Goal: Task Accomplishment & Management: Complete application form

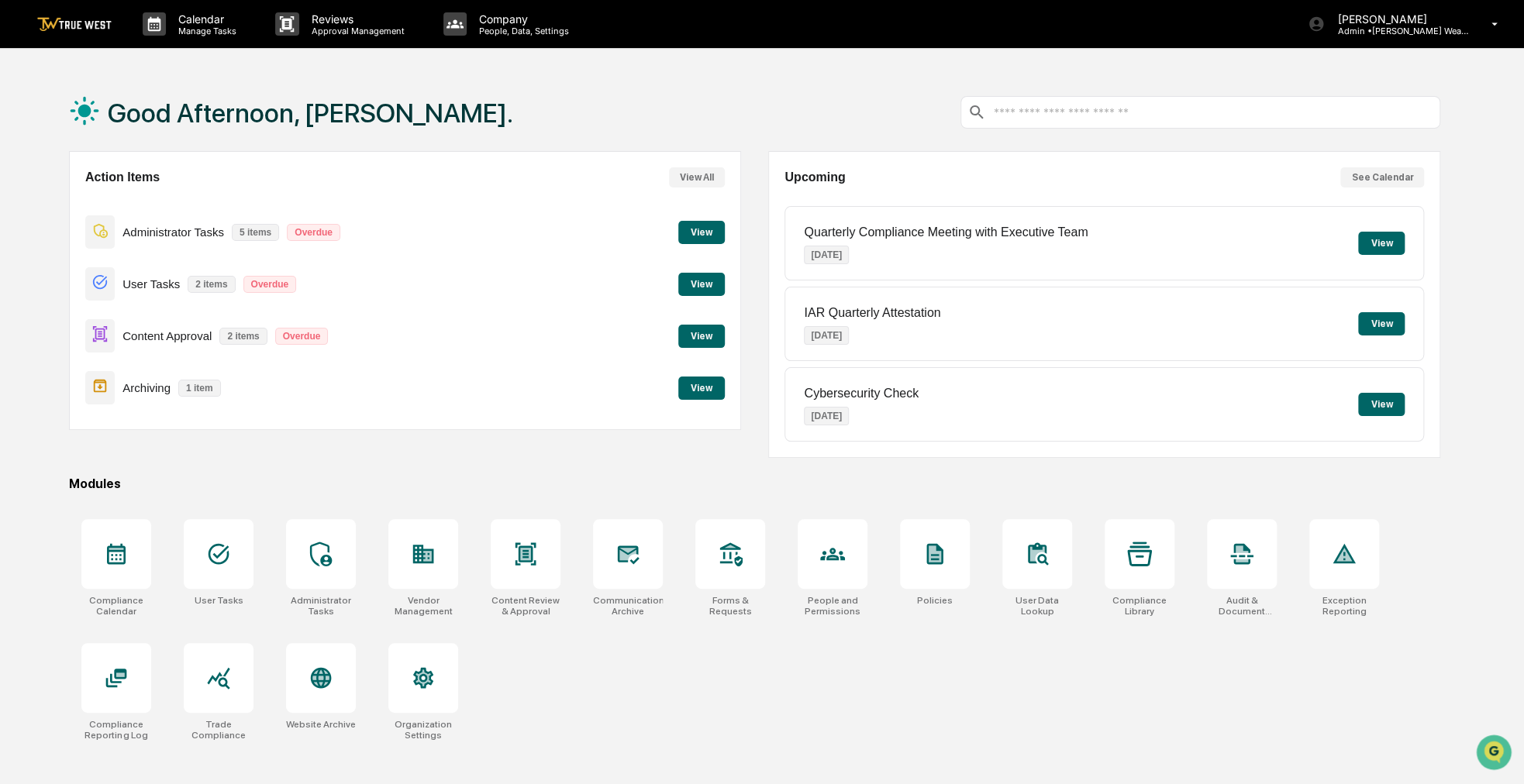
click at [690, 334] on button "View" at bounding box center [702, 337] width 47 height 23
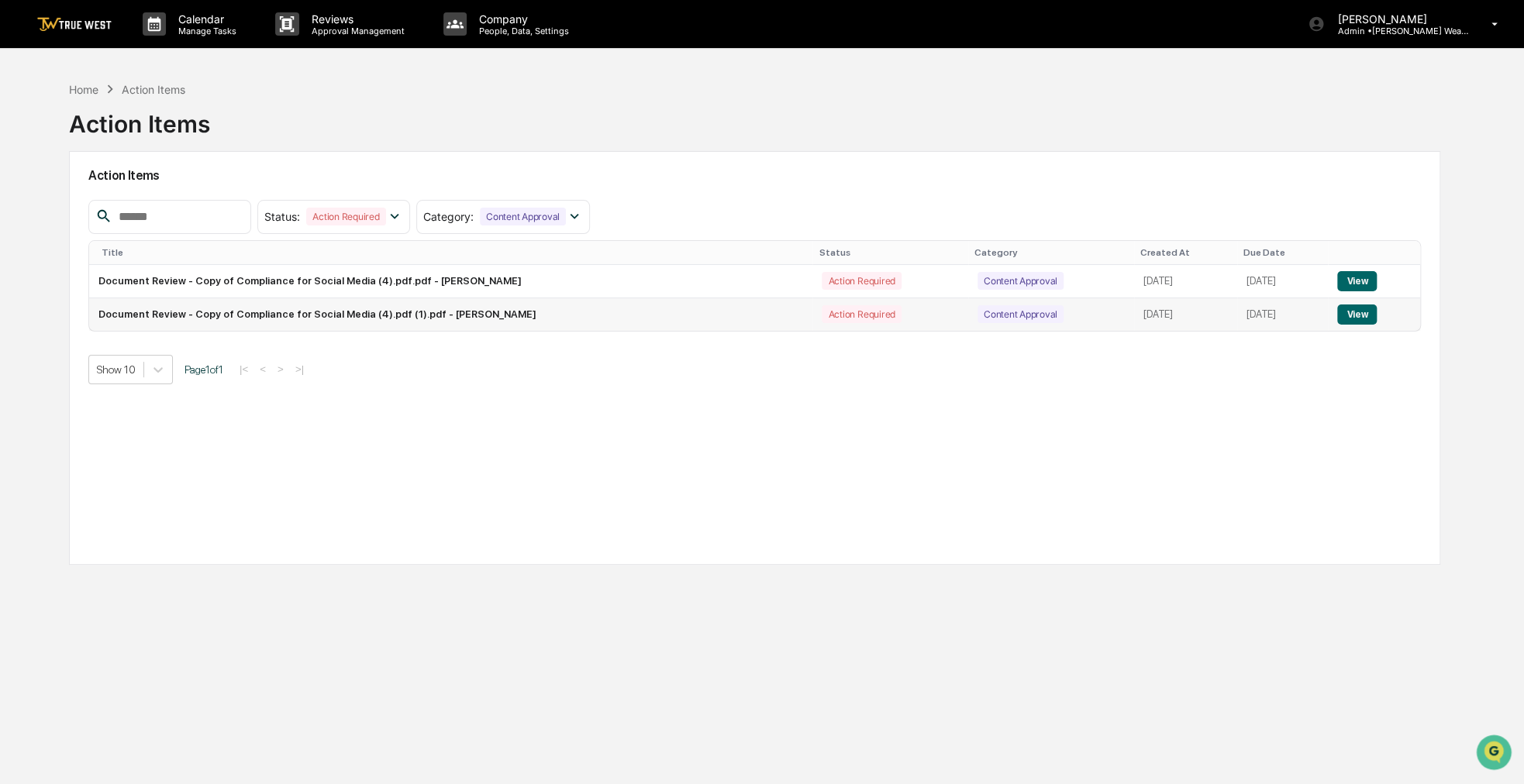
click at [1367, 306] on button "View" at bounding box center [1356, 315] width 39 height 20
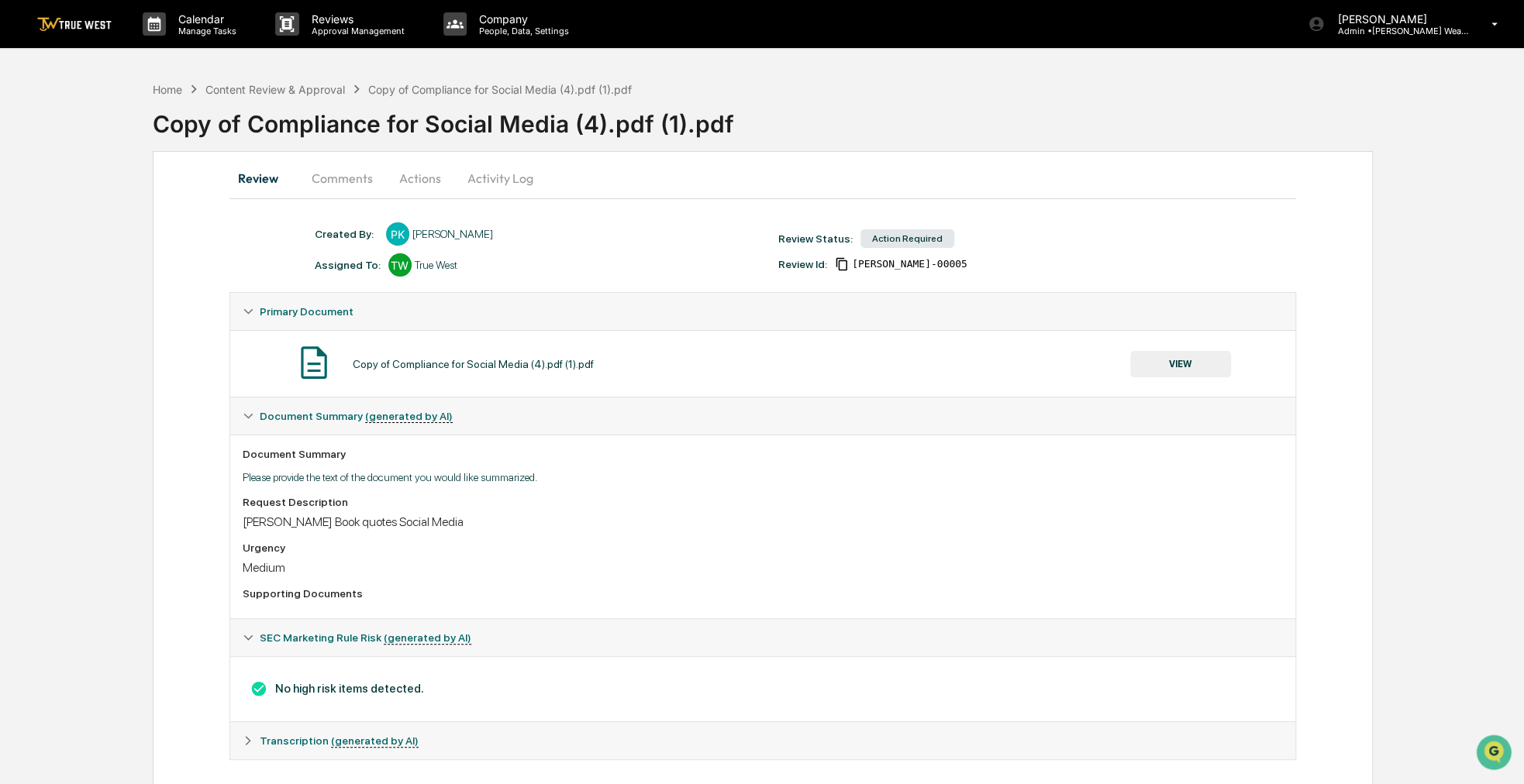
click at [1150, 362] on button "VIEW" at bounding box center [1180, 364] width 101 height 26
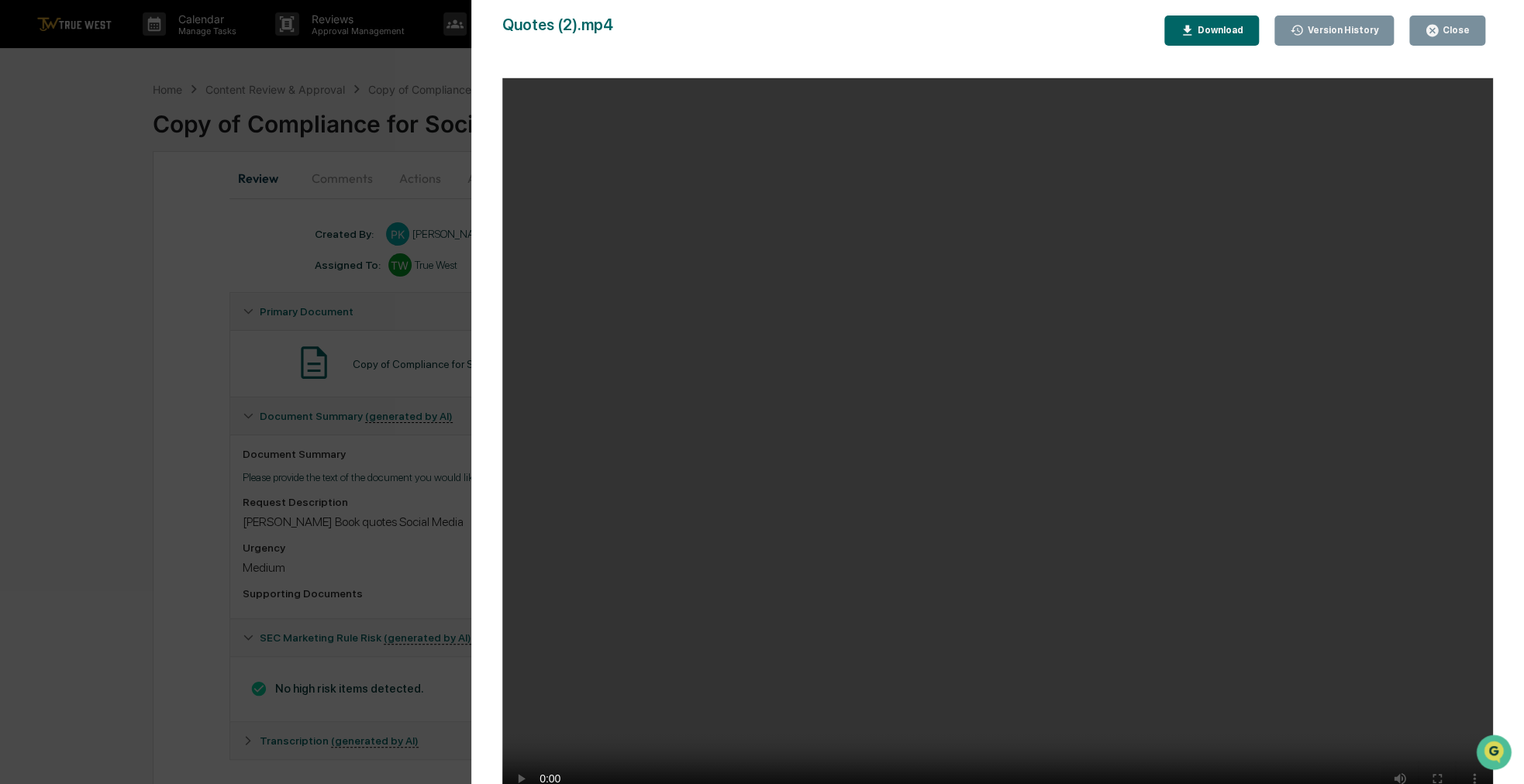
drag, startPoint x: 1106, startPoint y: 364, endPoint x: 1247, endPoint y: 293, distance: 157.9
click at [1247, 293] on video "Your browser does not support the video tag." at bounding box center [998, 446] width 991 height 738
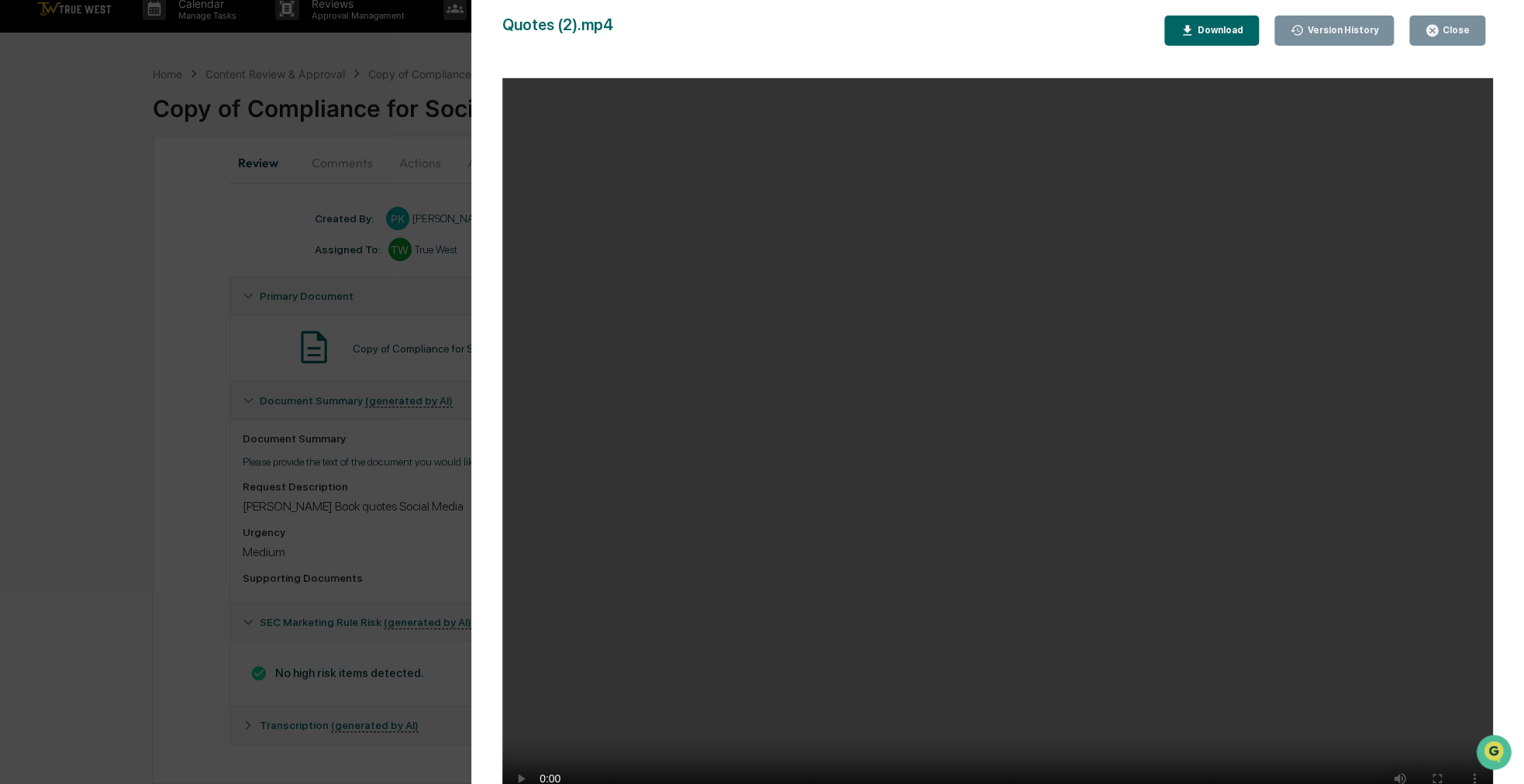
click at [1439, 28] on icon "button" at bounding box center [1433, 31] width 12 height 12
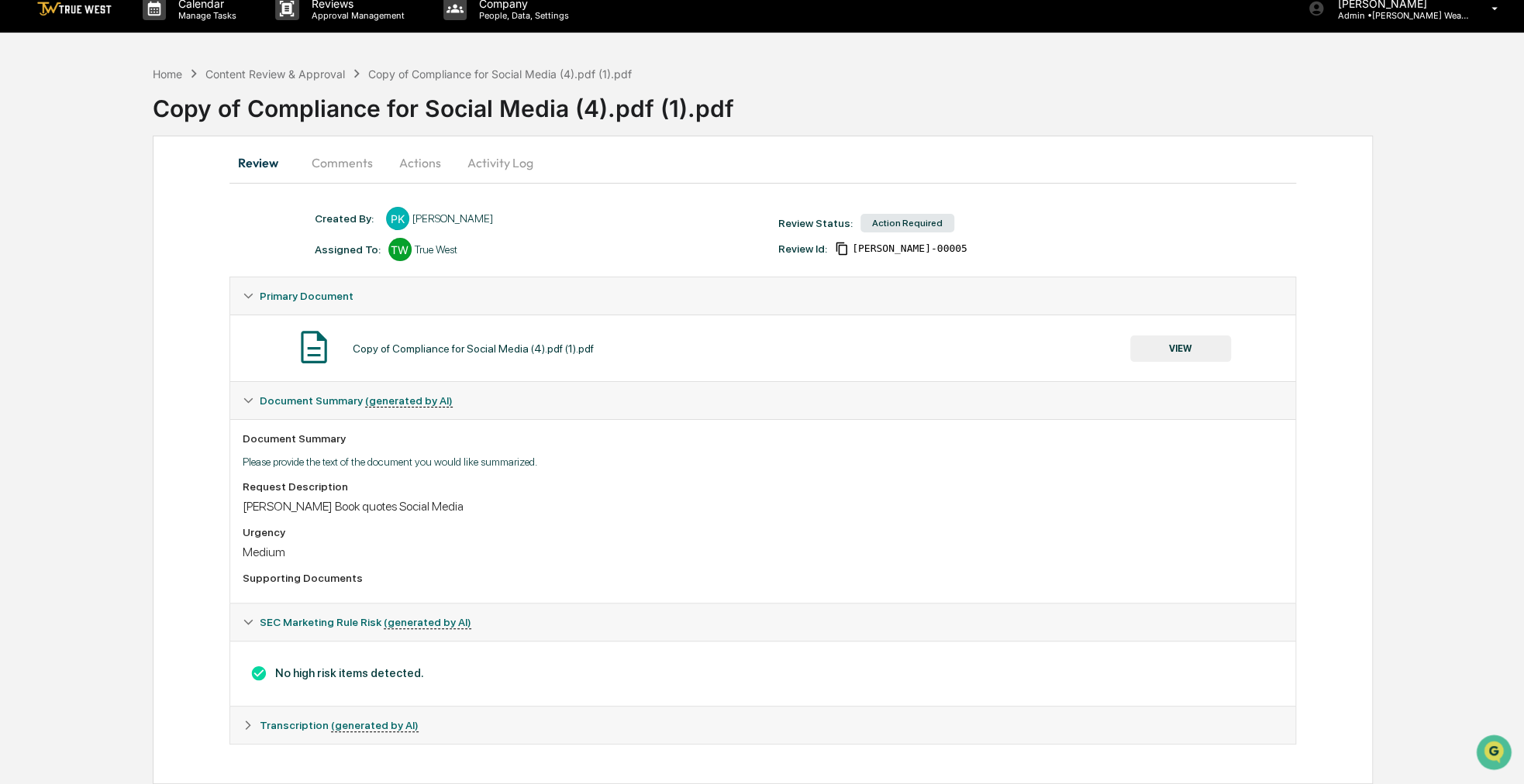
click at [416, 166] on button "Actions" at bounding box center [420, 162] width 70 height 37
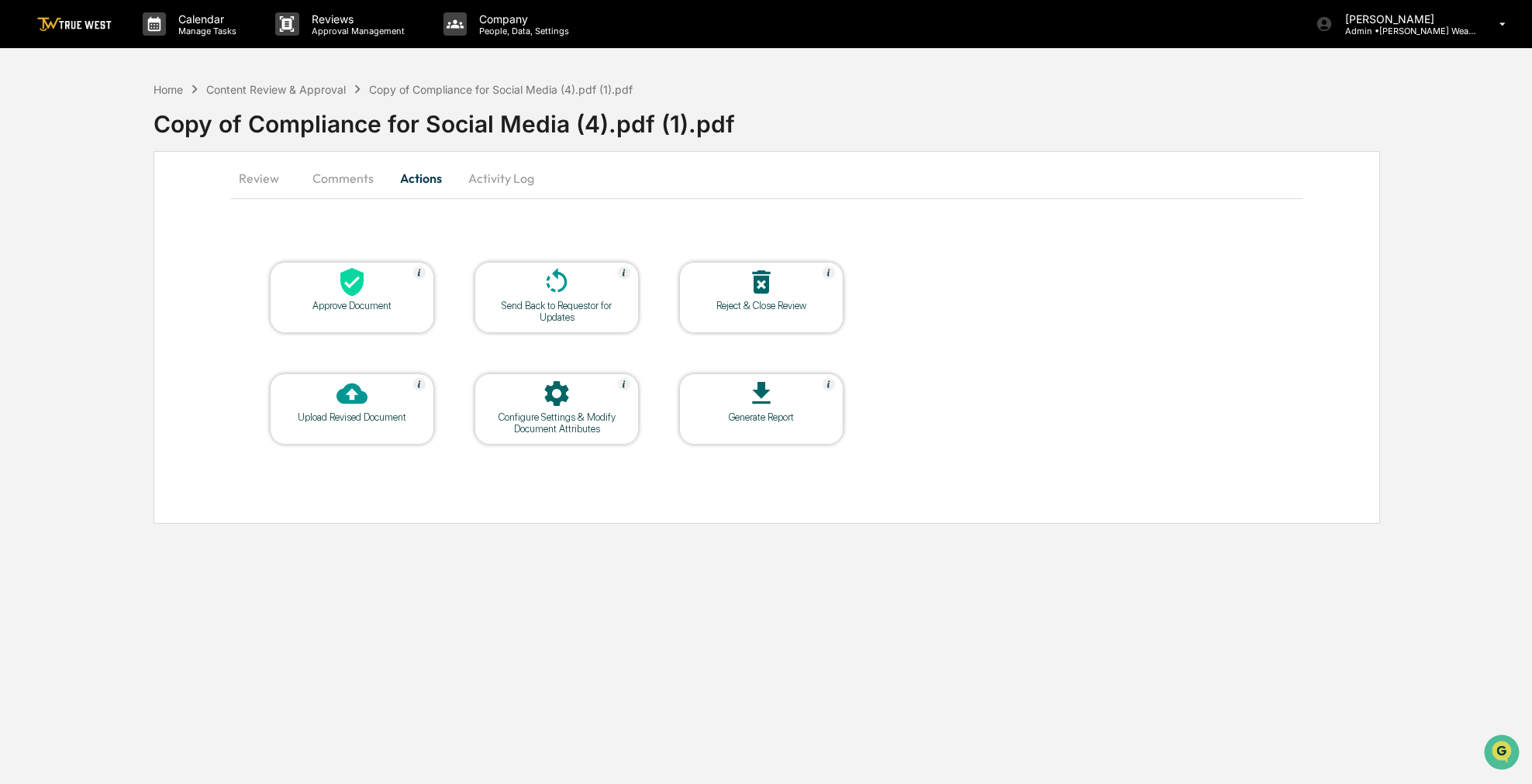
click at [350, 329] on div "Approve Document" at bounding box center [352, 297] width 164 height 71
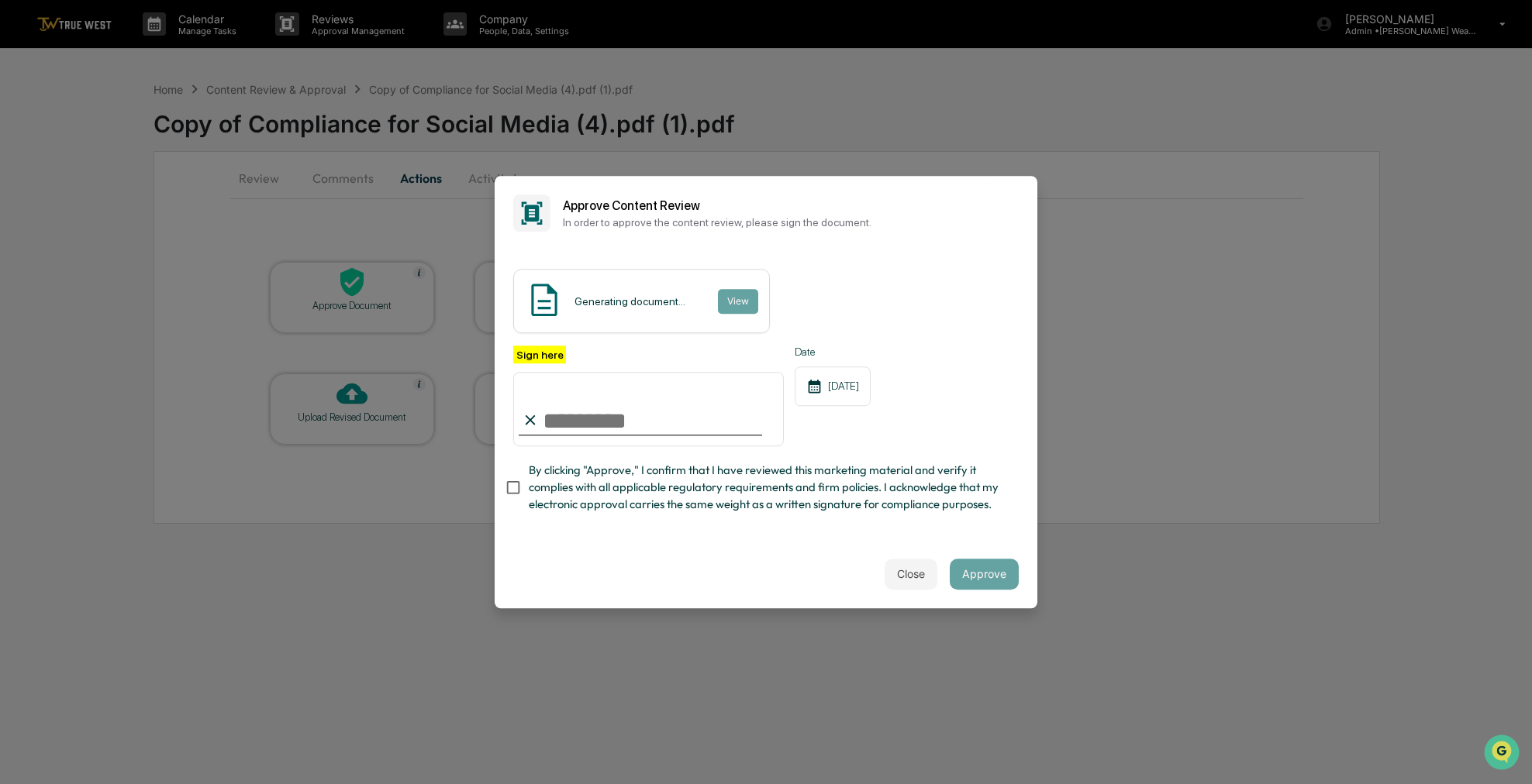
click at [529, 507] on span "By clicking "Approve," I confirm that I have reviewed this marketing material a…" at bounding box center [767, 488] width 477 height 52
click at [560, 402] on input "Sign here" at bounding box center [648, 409] width 271 height 75
type input "**********"
click at [974, 581] on button "Approve" at bounding box center [984, 574] width 69 height 31
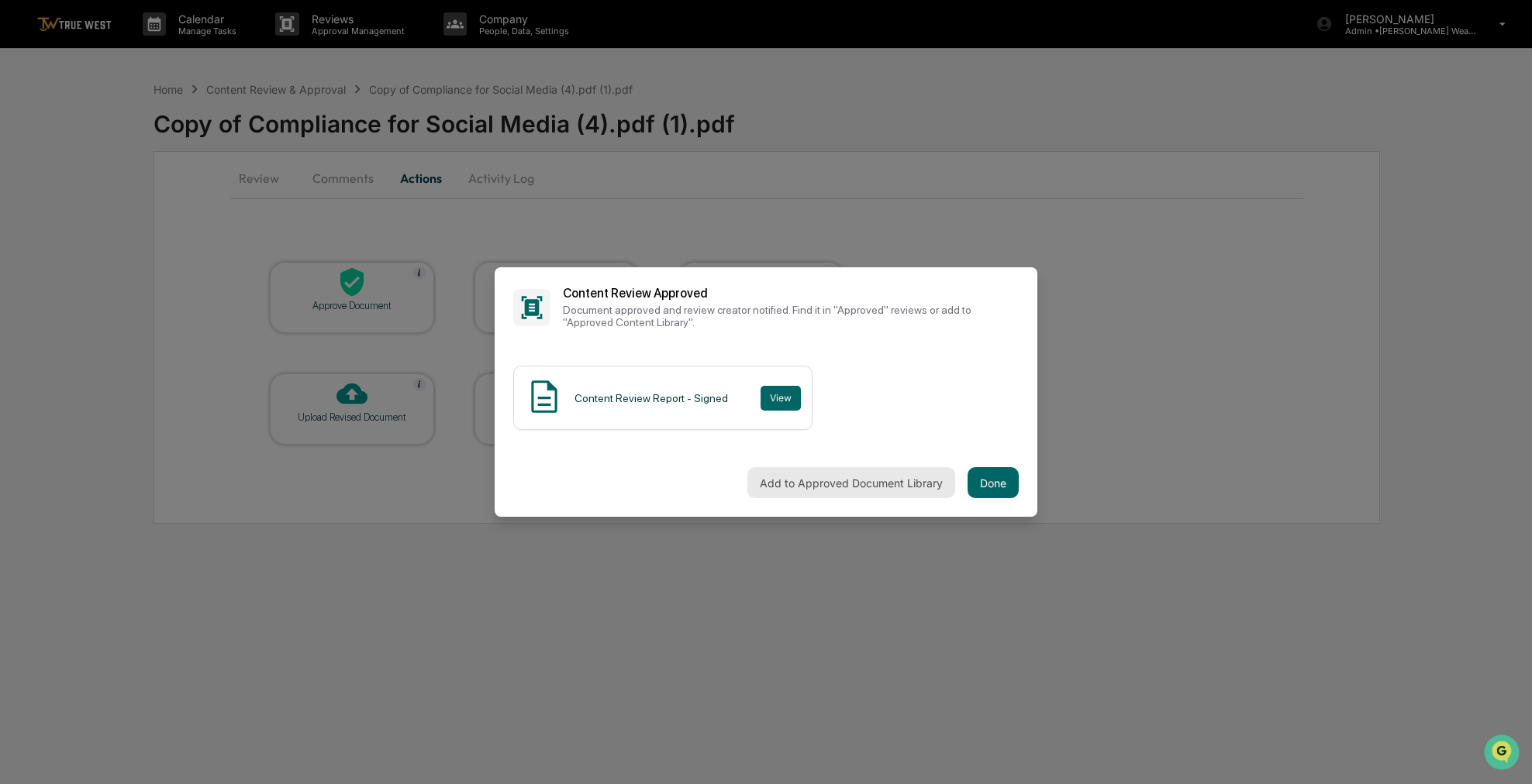
click at [946, 494] on button "Add to Approved Document Library" at bounding box center [851, 482] width 208 height 31
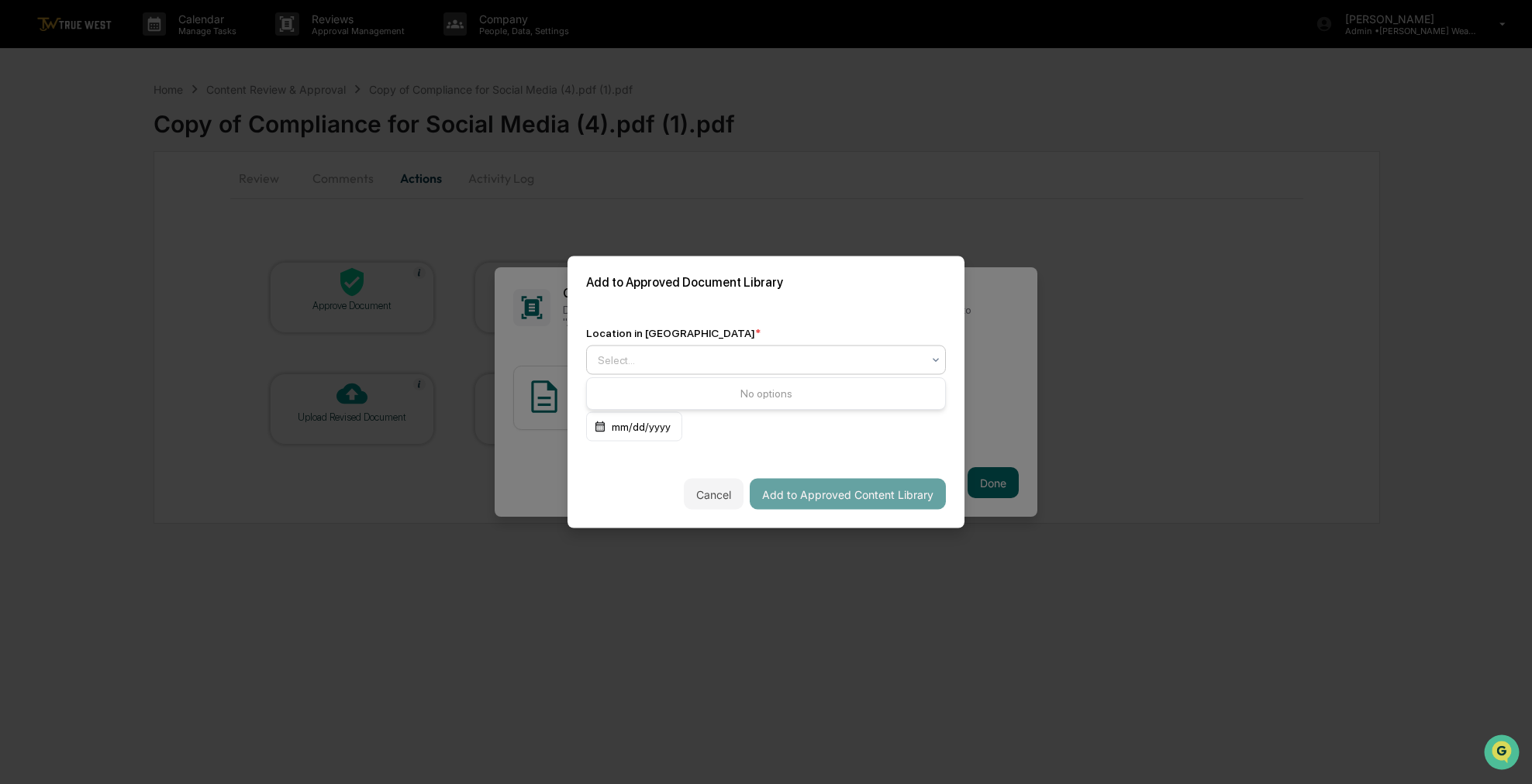
click at [840, 364] on div at bounding box center [759, 360] width 324 height 16
click at [840, 365] on div at bounding box center [759, 360] width 324 height 16
click at [839, 365] on div at bounding box center [759, 360] width 324 height 16
click at [833, 389] on div "Approved Content Library" at bounding box center [766, 396] width 358 height 31
click at [830, 486] on button "Add to Approved Content Library" at bounding box center [848, 494] width 196 height 31
